Goal: Task Accomplishment & Management: Manage account settings

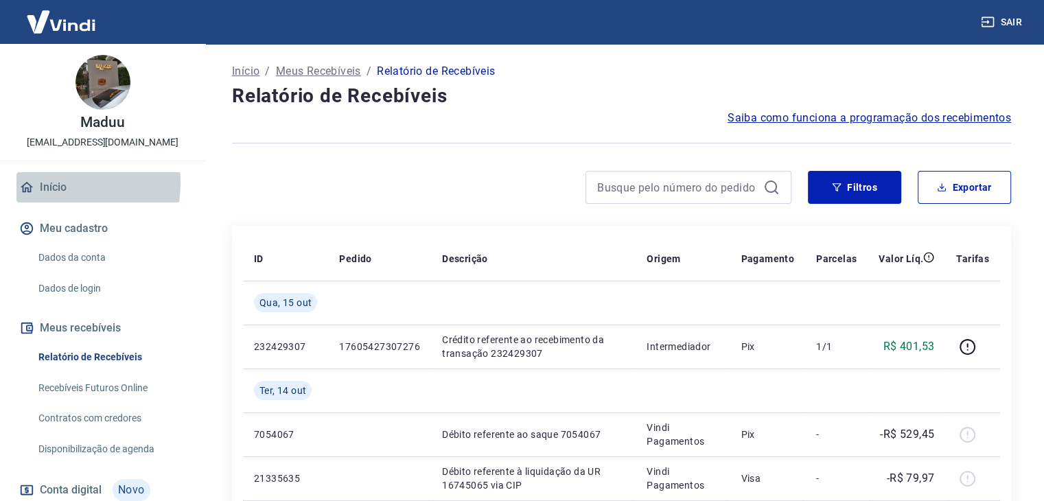
click at [41, 183] on link "Início" at bounding box center [102, 187] width 172 height 30
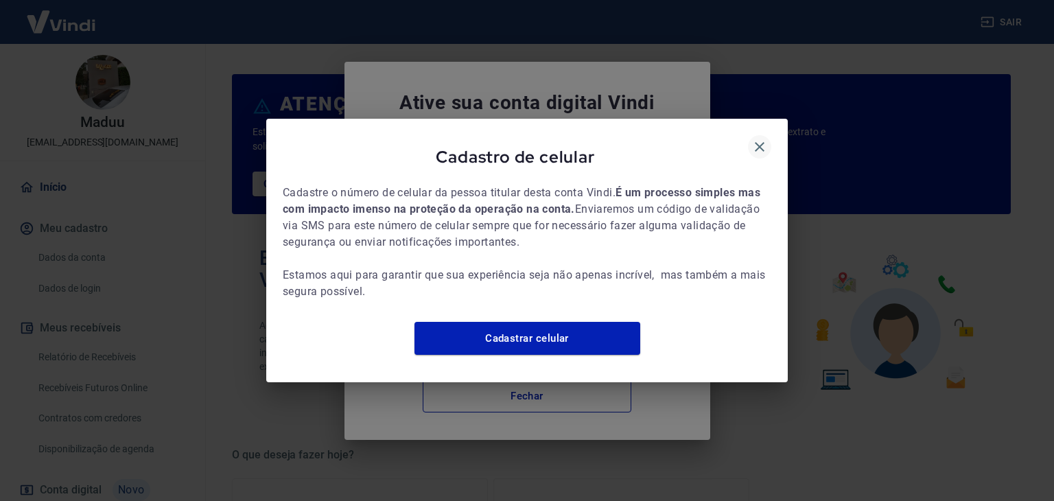
click at [762, 139] on icon "button" at bounding box center [759, 147] width 16 height 16
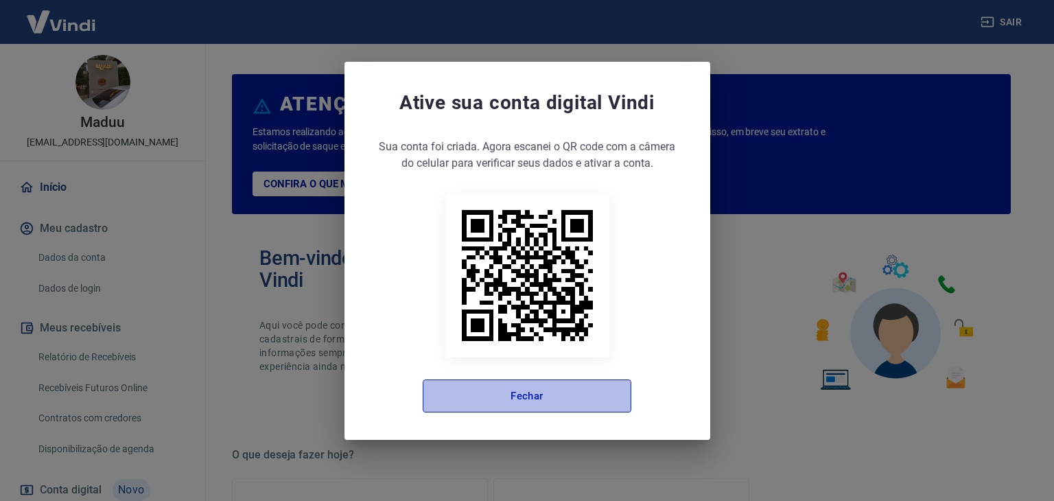
drag, startPoint x: 613, startPoint y: 395, endPoint x: 618, endPoint y: 377, distance: 19.1
click at [615, 395] on button "Fechar" at bounding box center [527, 395] width 209 height 33
